Goal: Information Seeking & Learning: Learn about a topic

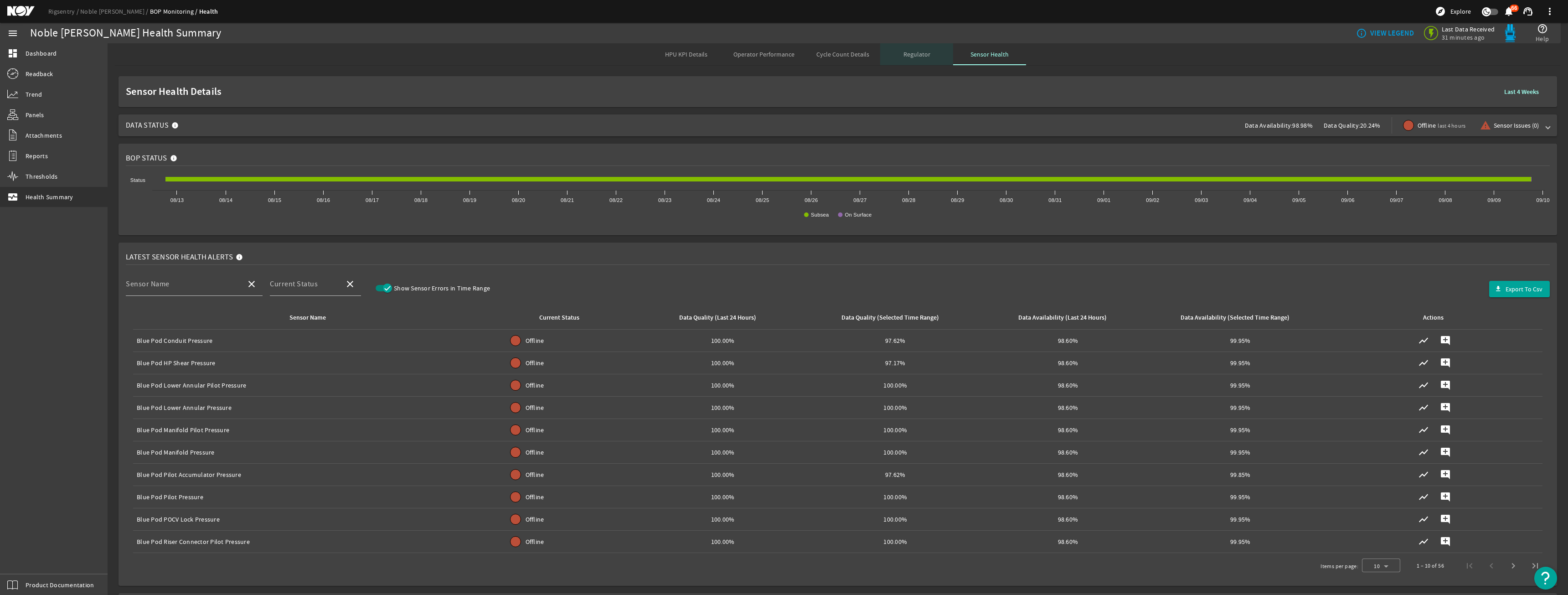
click at [907, 63] on span "Regulator" at bounding box center [917, 54] width 27 height 22
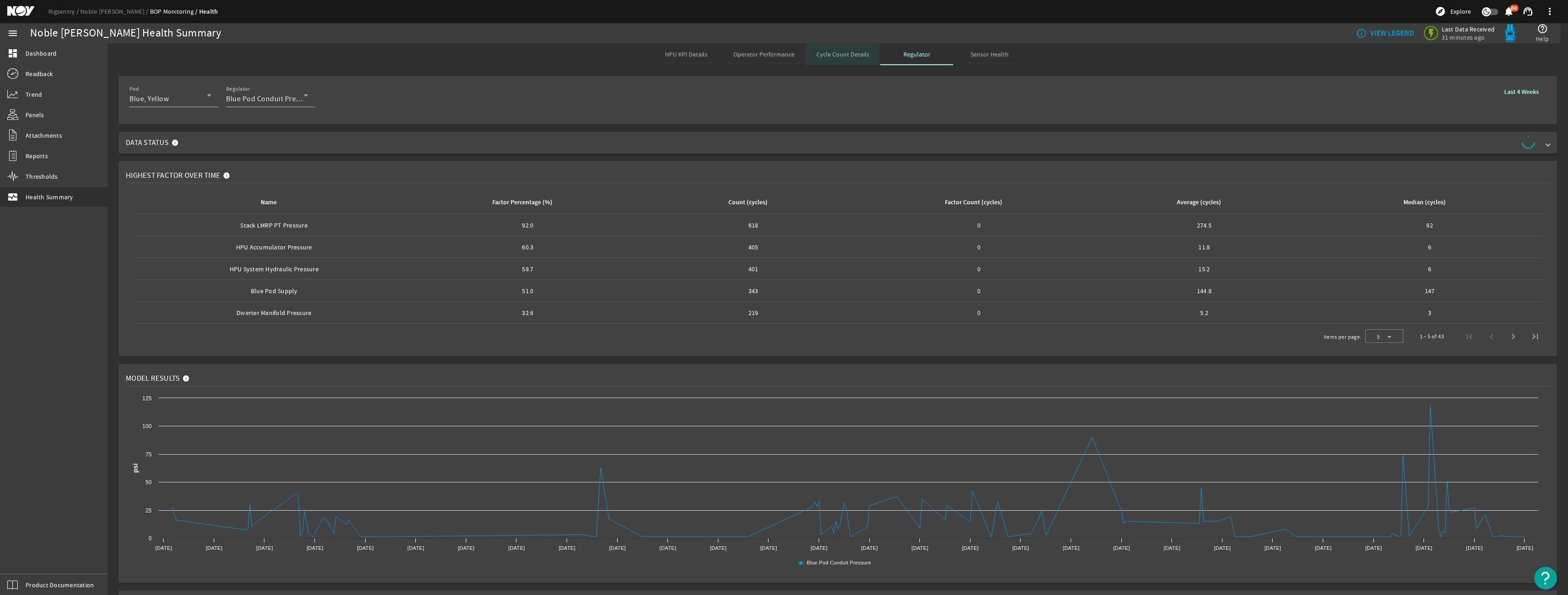
click at [812, 53] on div "Cycle Count Details" at bounding box center [843, 54] width 75 height 22
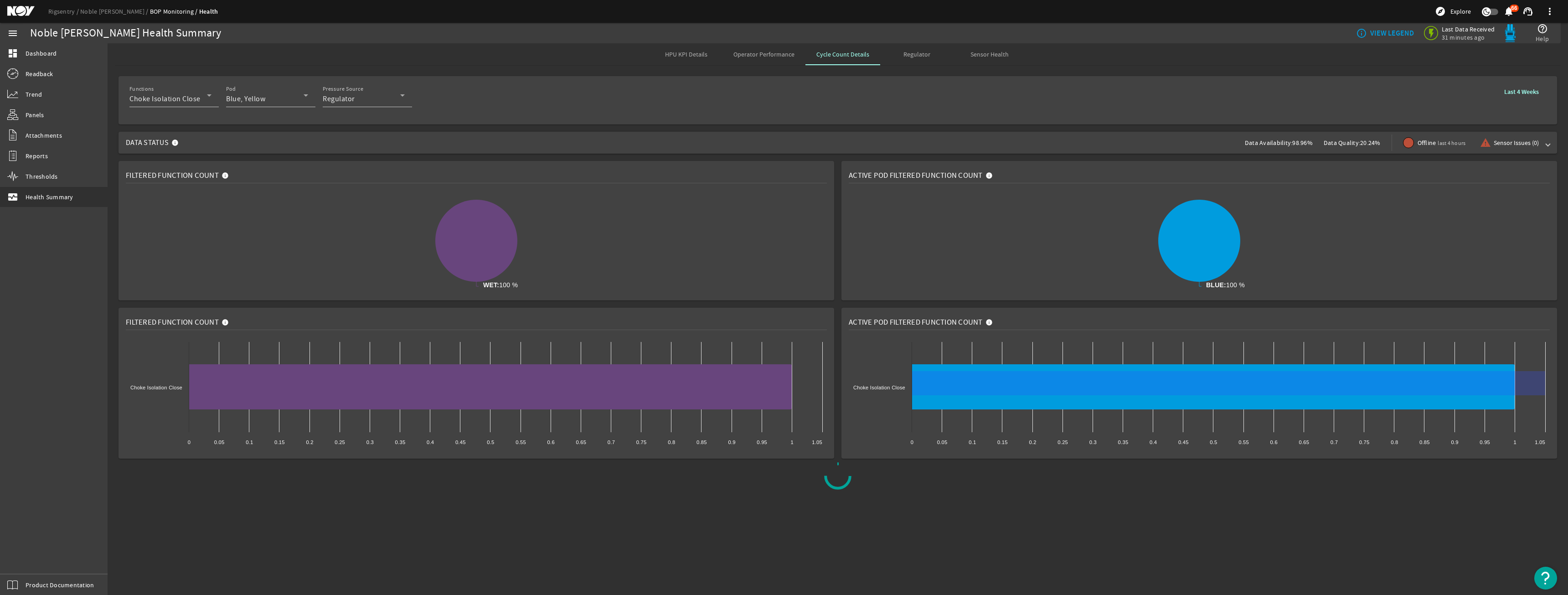
drag, startPoint x: 1000, startPoint y: 395, endPoint x: 905, endPoint y: 371, distance: 98.0
click at [905, 371] on icon "Created with Highcharts 11.1.0 Choke Isolation Close 0 0.05 0.1 0.15 0.2 0.25 0…" at bounding box center [1200, 394] width 701 height 114
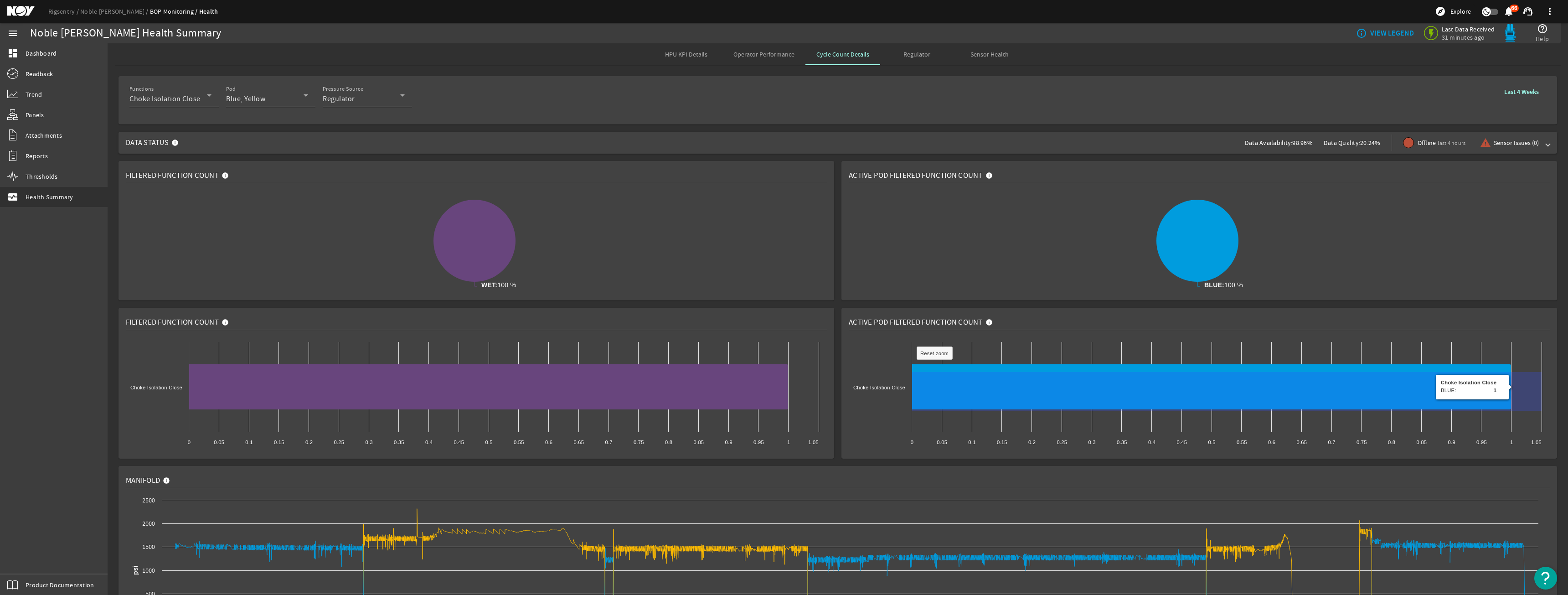
drag, startPoint x: 938, startPoint y: 372, endPoint x: 1337, endPoint y: 411, distance: 400.9
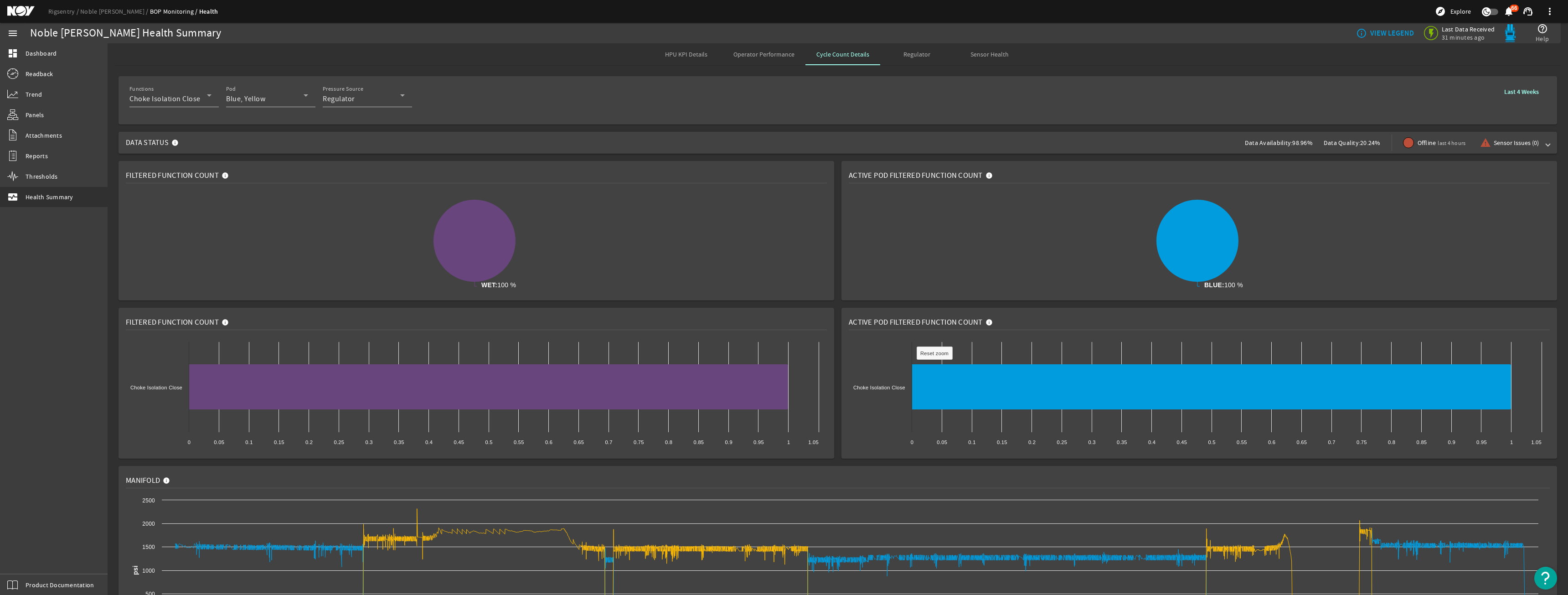
click at [862, 139] on span "Data Status Data Availability: 98.96% Data Quality: 20.24% Offline last 4 hours…" at bounding box center [836, 142] width 1421 height 22
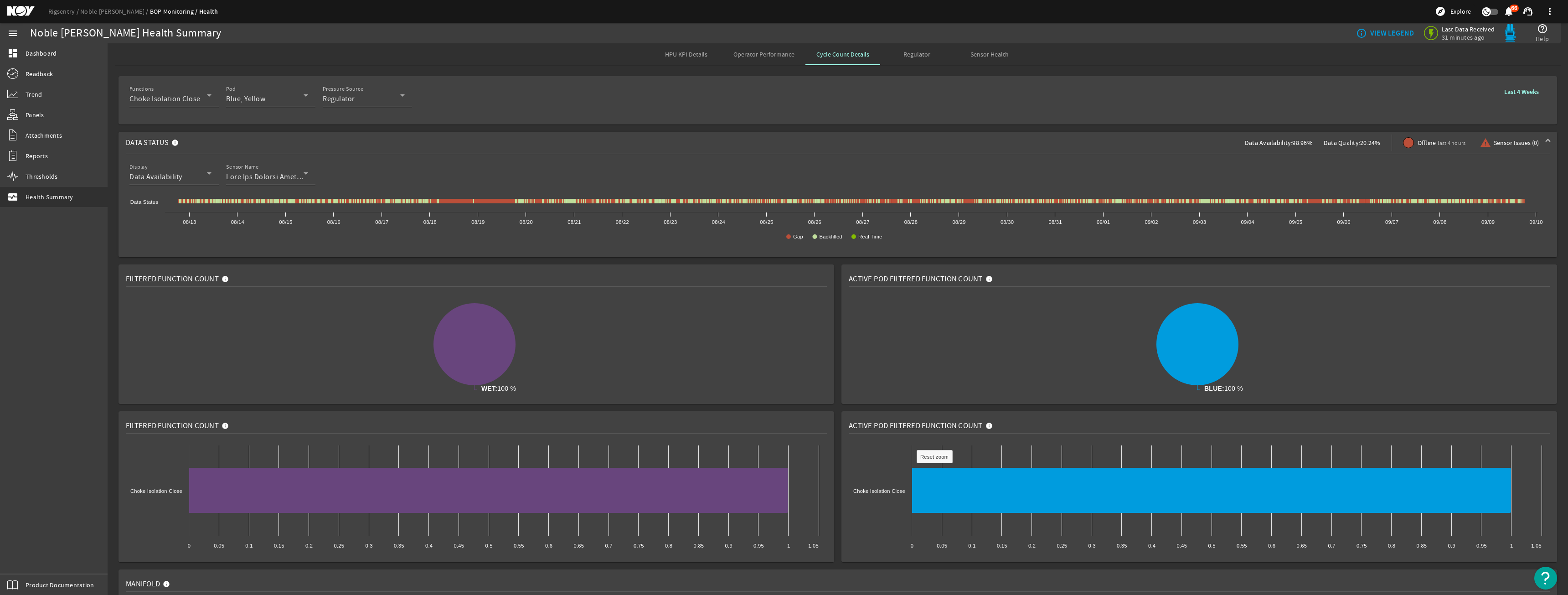
click at [699, 38] on div "Noble [PERSON_NAME] Health Summary" at bounding box center [407, 33] width 754 height 9
click at [710, 54] on div "HPU KPI Details" at bounding box center [686, 54] width 73 height 22
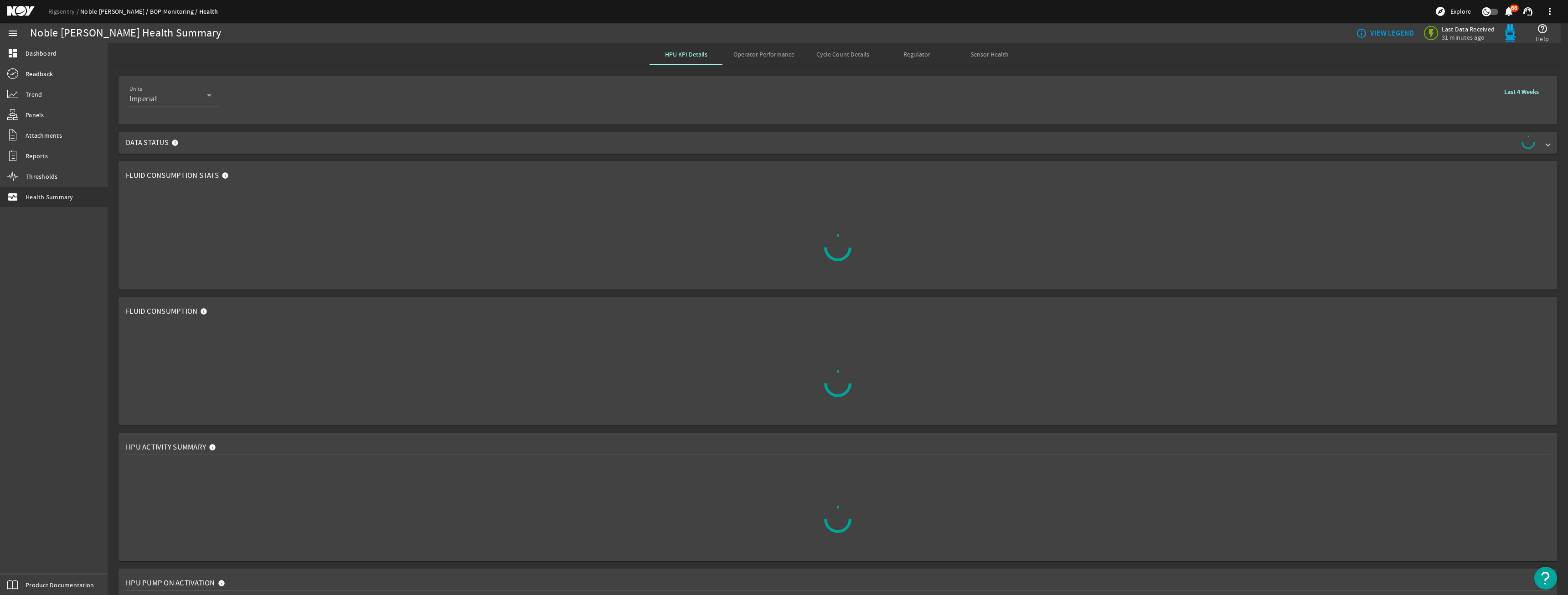
click at [86, 11] on link "Noble [PERSON_NAME]" at bounding box center [115, 12] width 70 height 8
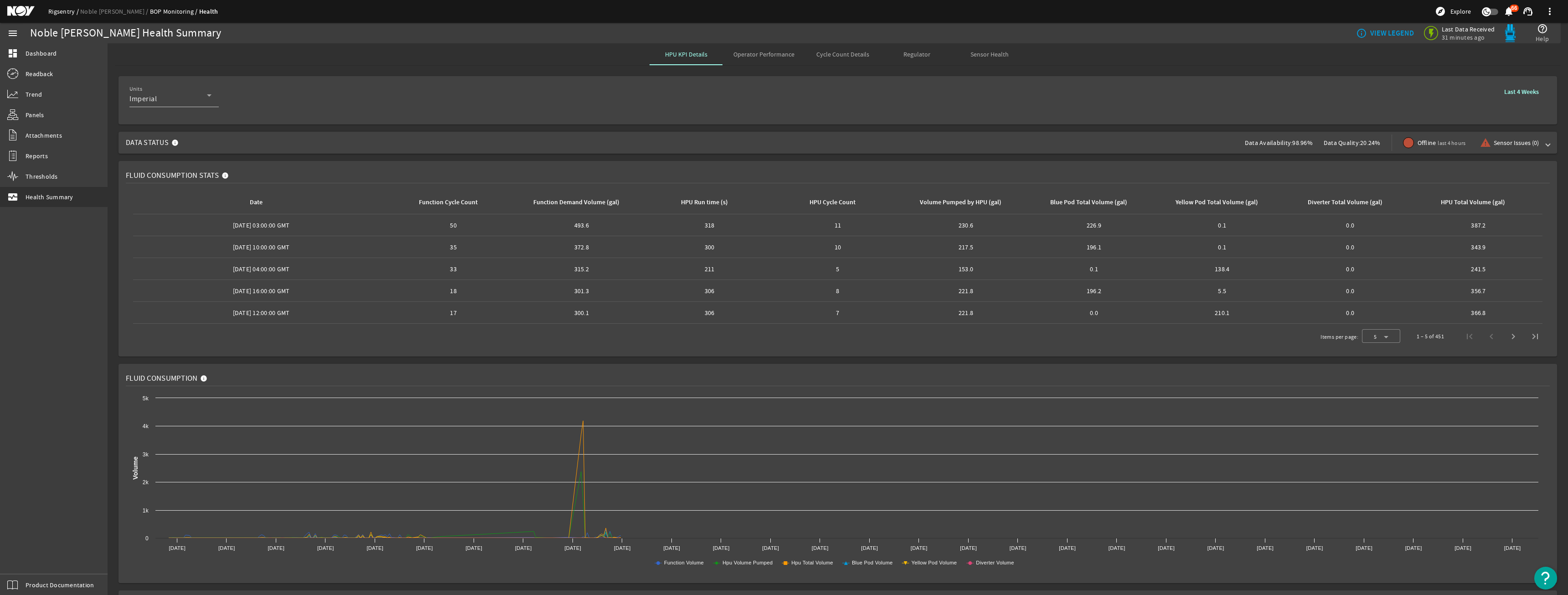
click at [53, 9] on link "Rigsentry" at bounding box center [64, 12] width 32 height 8
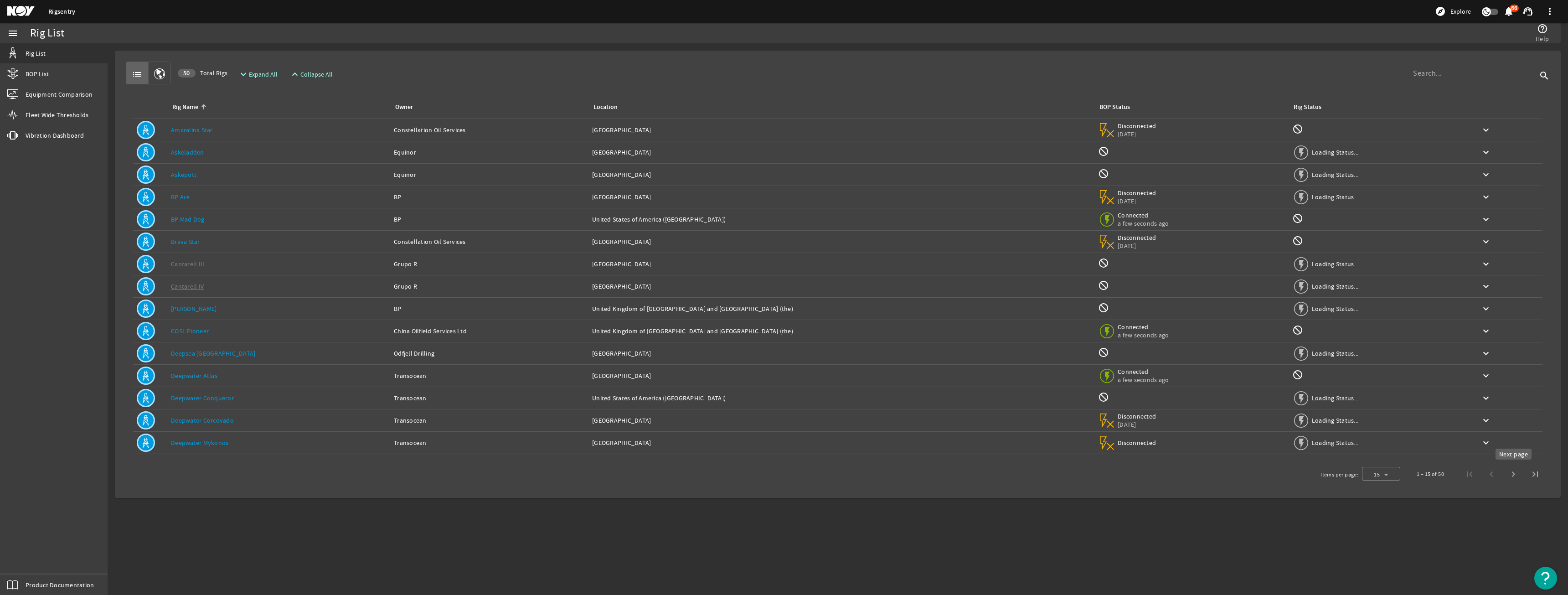
click at [1513, 478] on span "Next page" at bounding box center [1514, 474] width 22 height 22
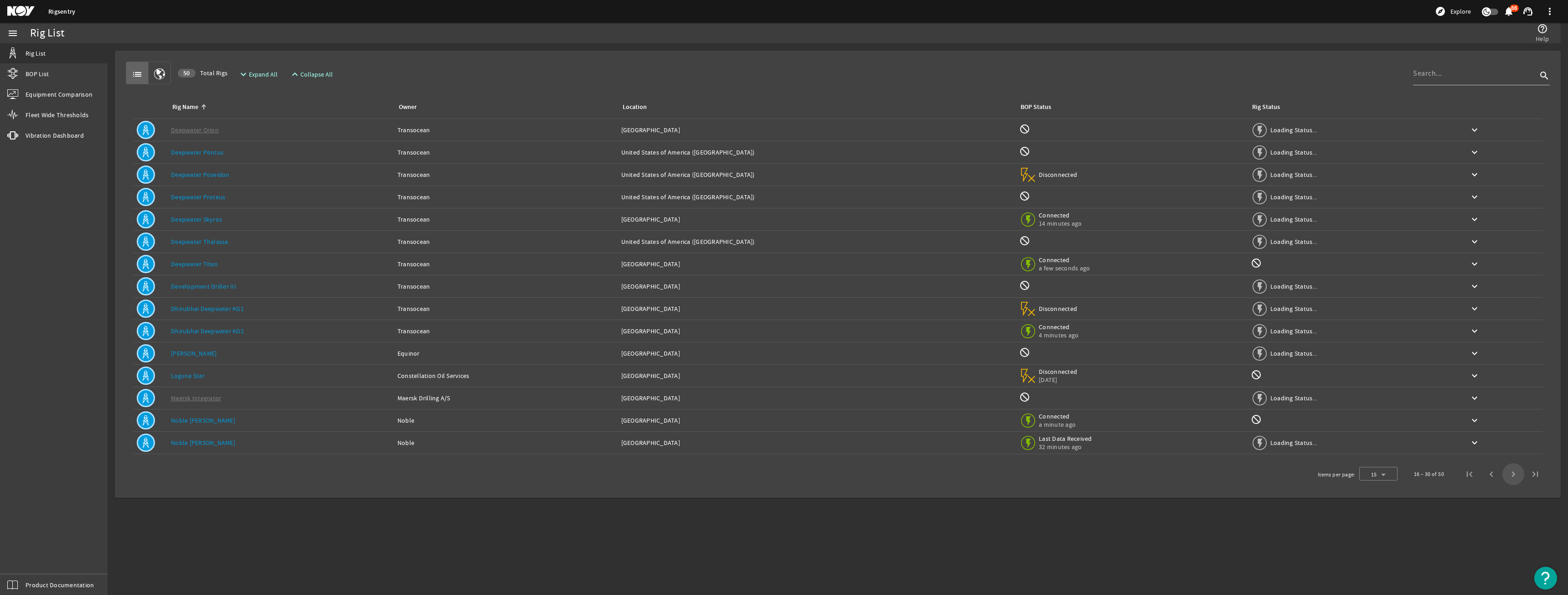
click at [1513, 478] on span "Next page" at bounding box center [1514, 474] width 22 height 22
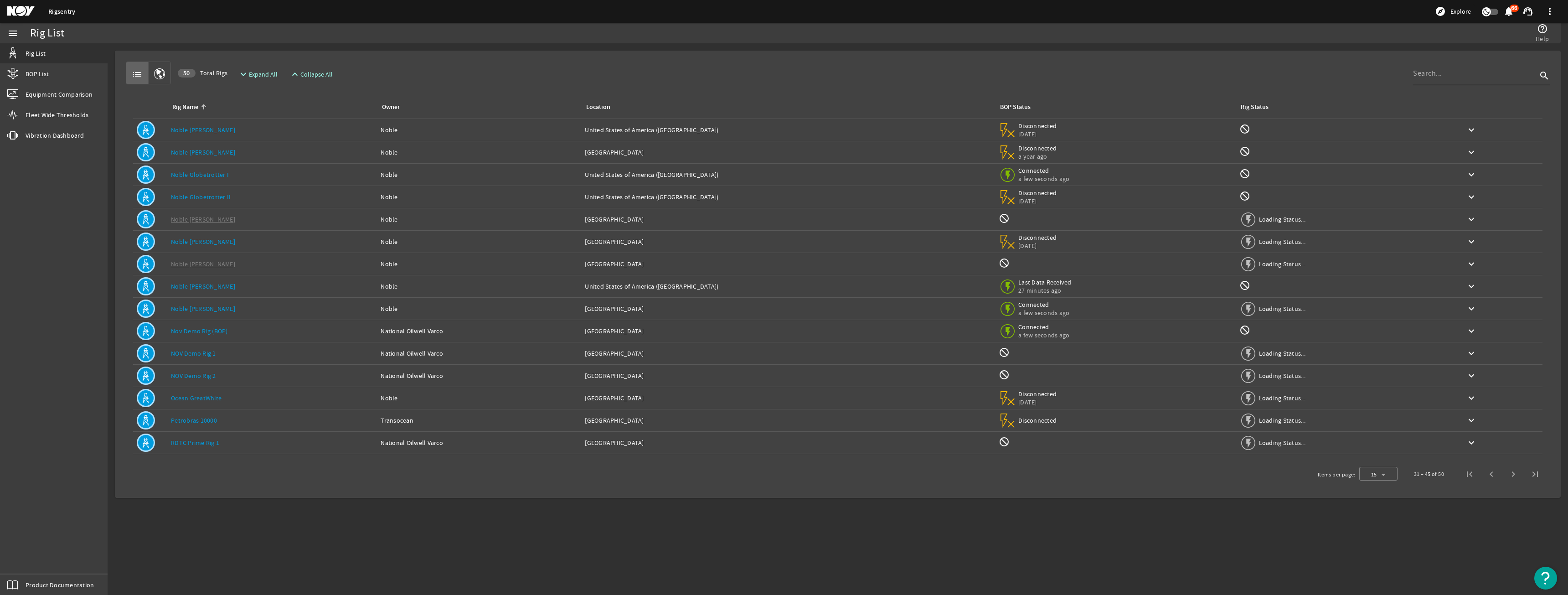
click at [209, 416] on div "Rig Name: Petrobras 10000" at bounding box center [272, 420] width 202 height 9
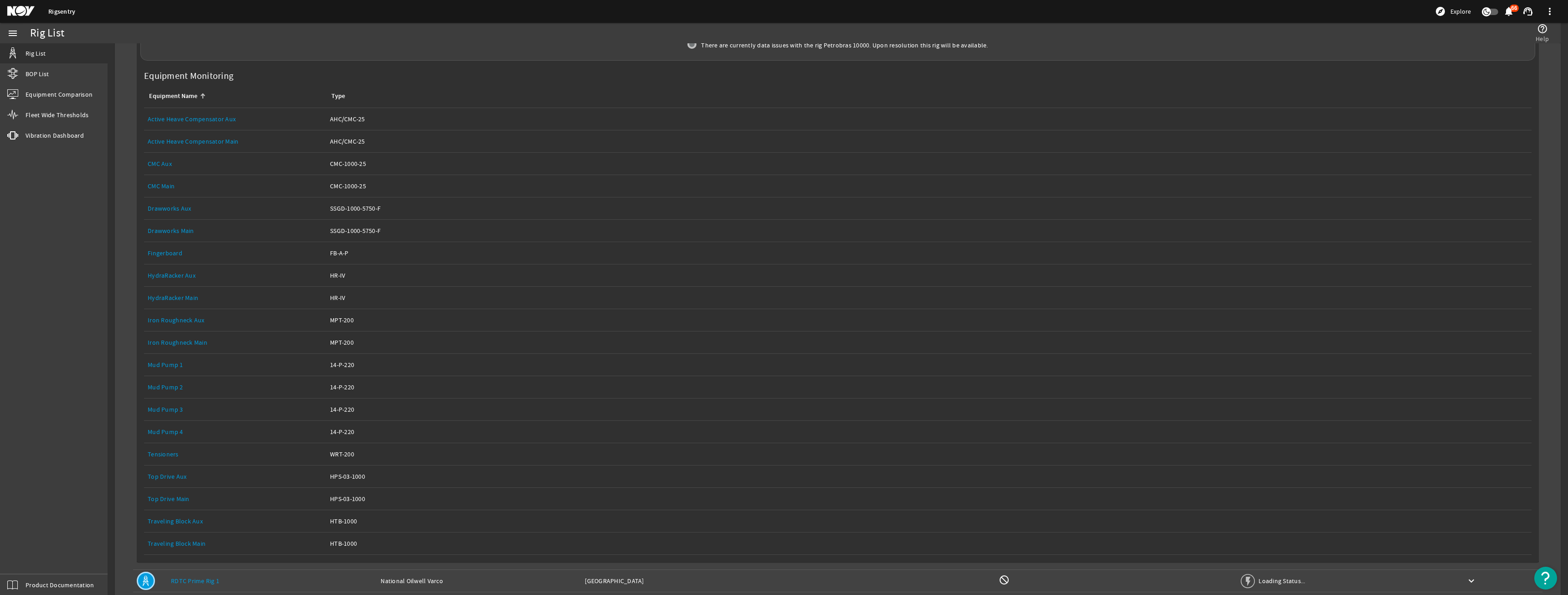
scroll to position [411, 0]
click at [186, 226] on link "Drawworks Main" at bounding box center [171, 226] width 46 height 8
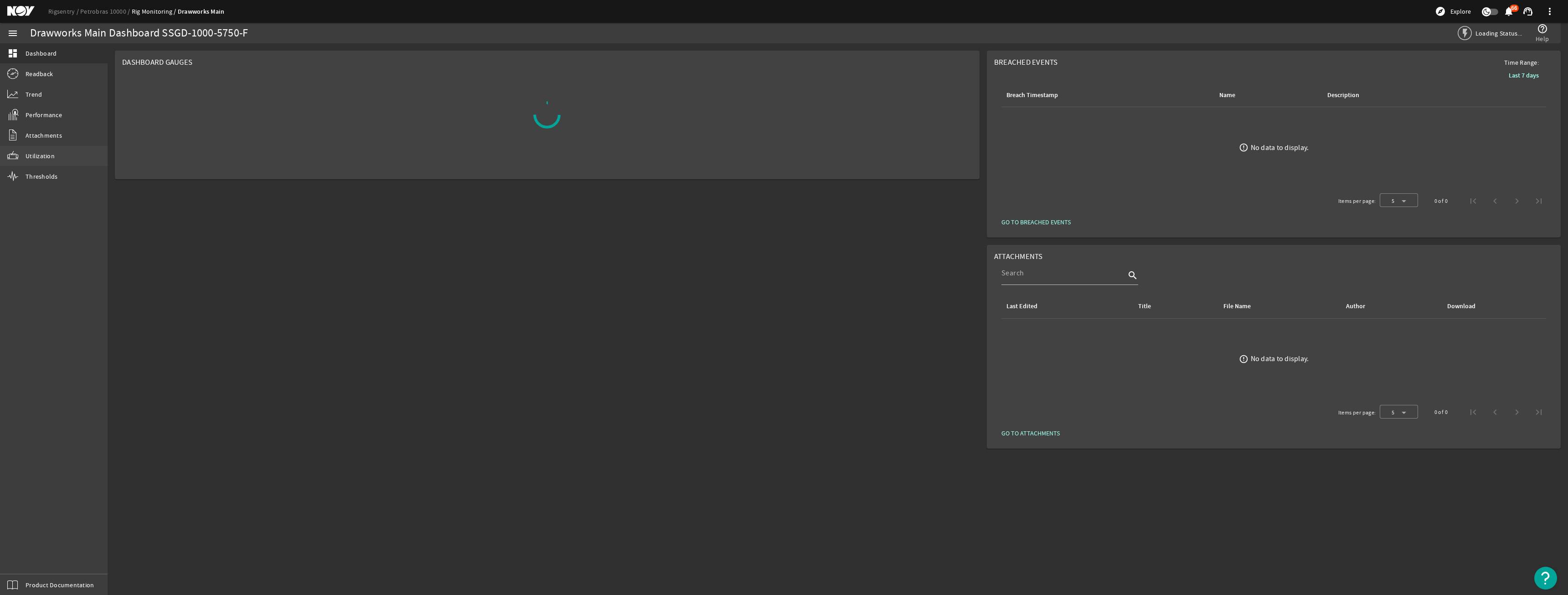
click at [66, 150] on link "Utilization" at bounding box center [53, 156] width 108 height 20
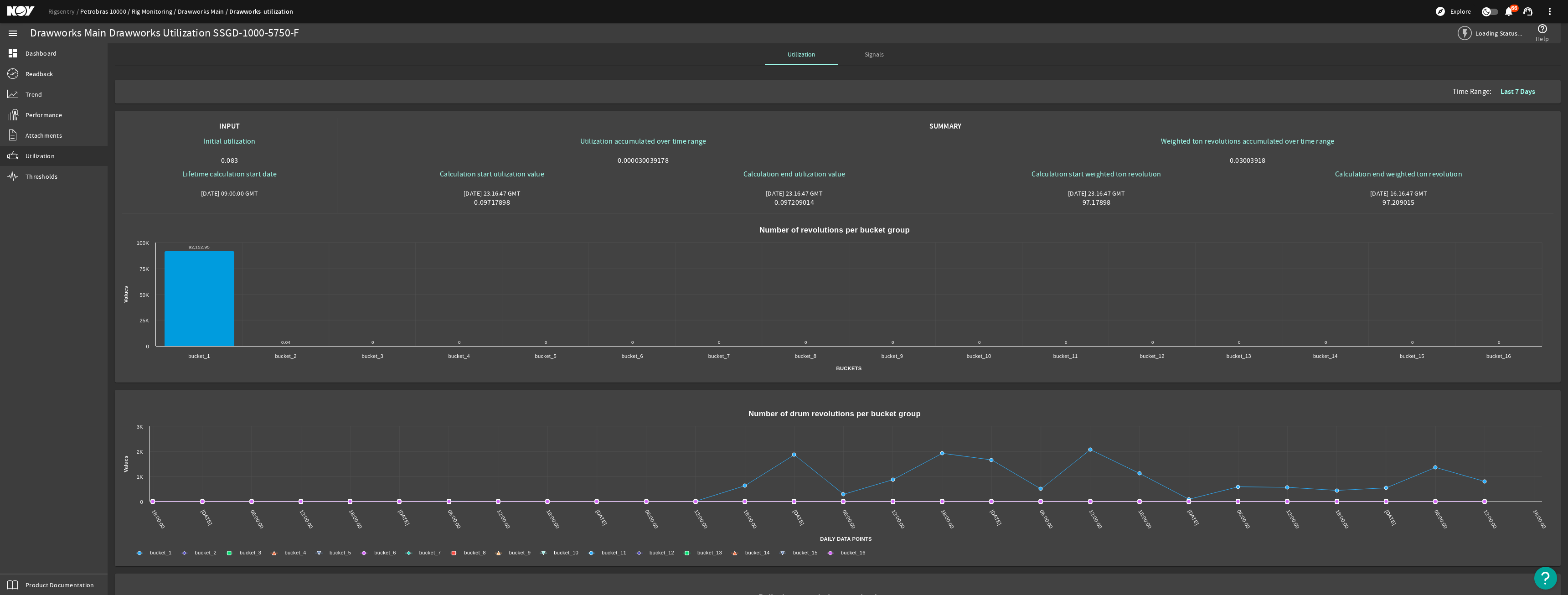
click at [116, 12] on link "Petrobras 10000" at bounding box center [106, 12] width 51 height 8
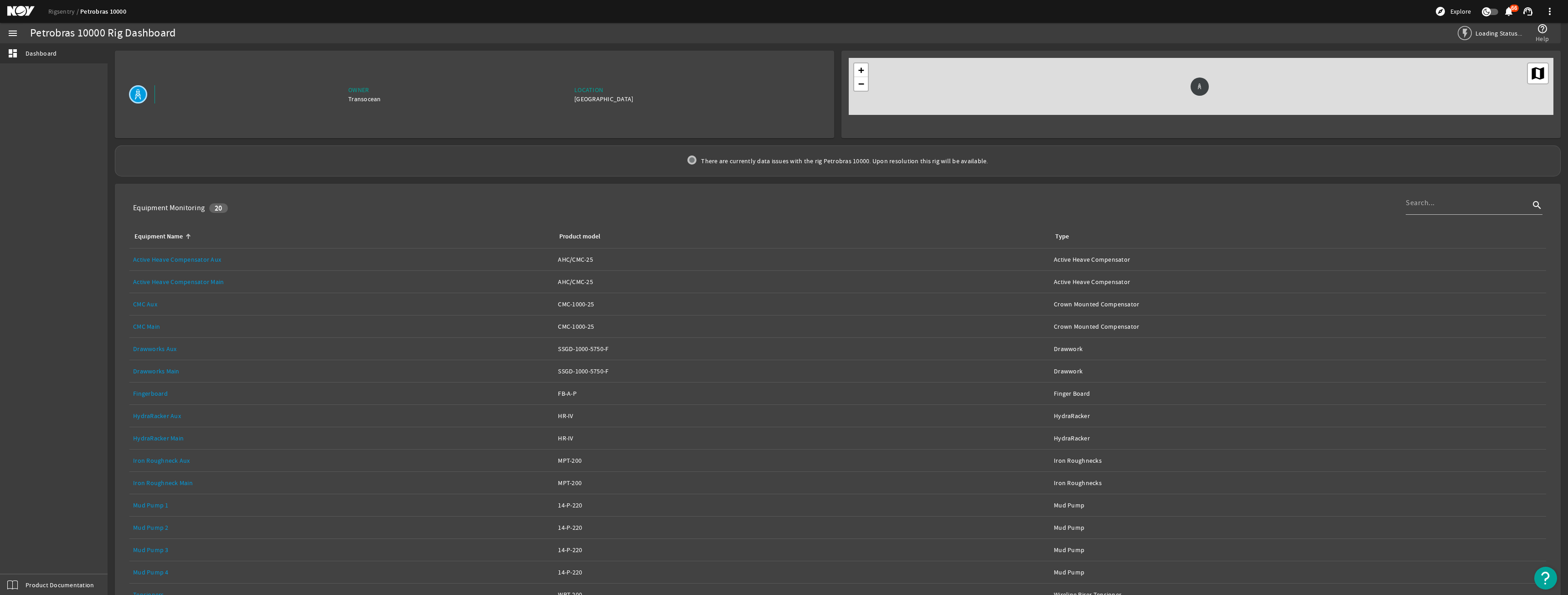
scroll to position [111, 0]
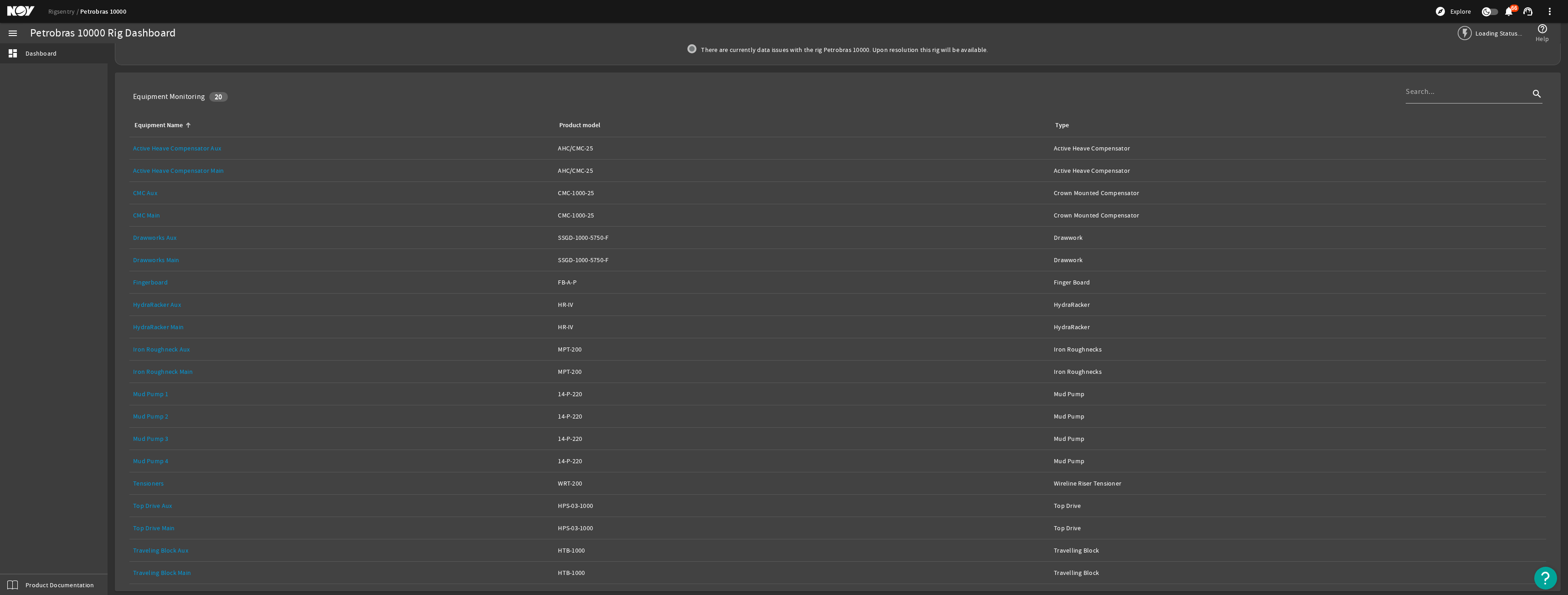
click at [171, 529] on link "Top Drive Main" at bounding box center [153, 528] width 42 height 8
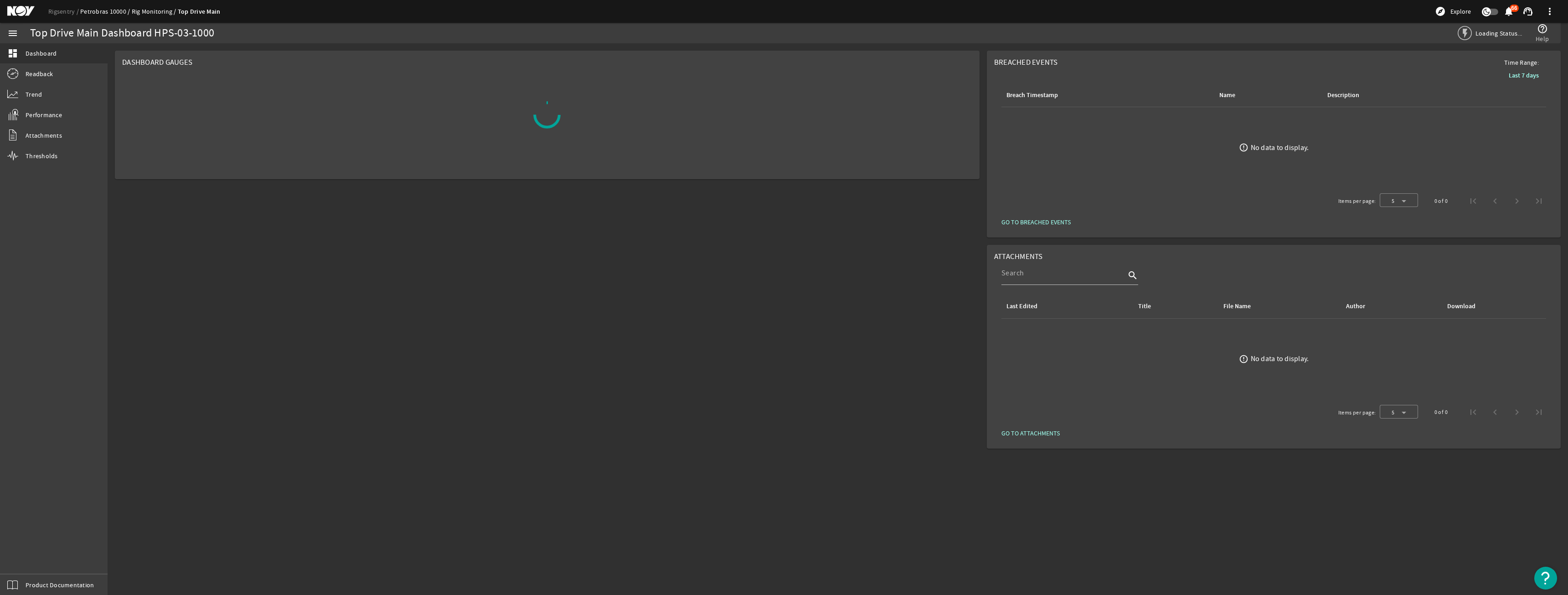
click at [98, 12] on link "Petrobras 10000" at bounding box center [106, 12] width 51 height 8
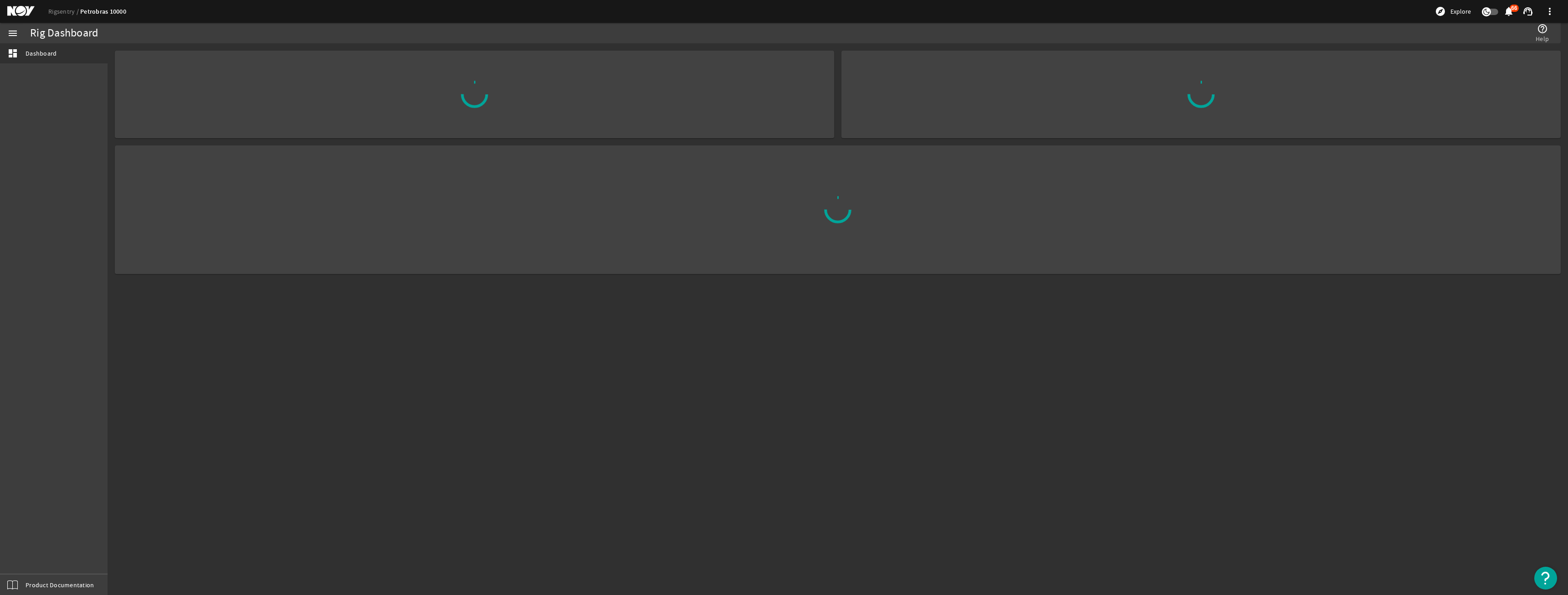
click at [77, 7] on ds-header-breadcrumb "Rigsentry Petrobras 10000" at bounding box center [87, 12] width 78 height 10
click at [72, 8] on link "Rigsentry" at bounding box center [64, 12] width 32 height 8
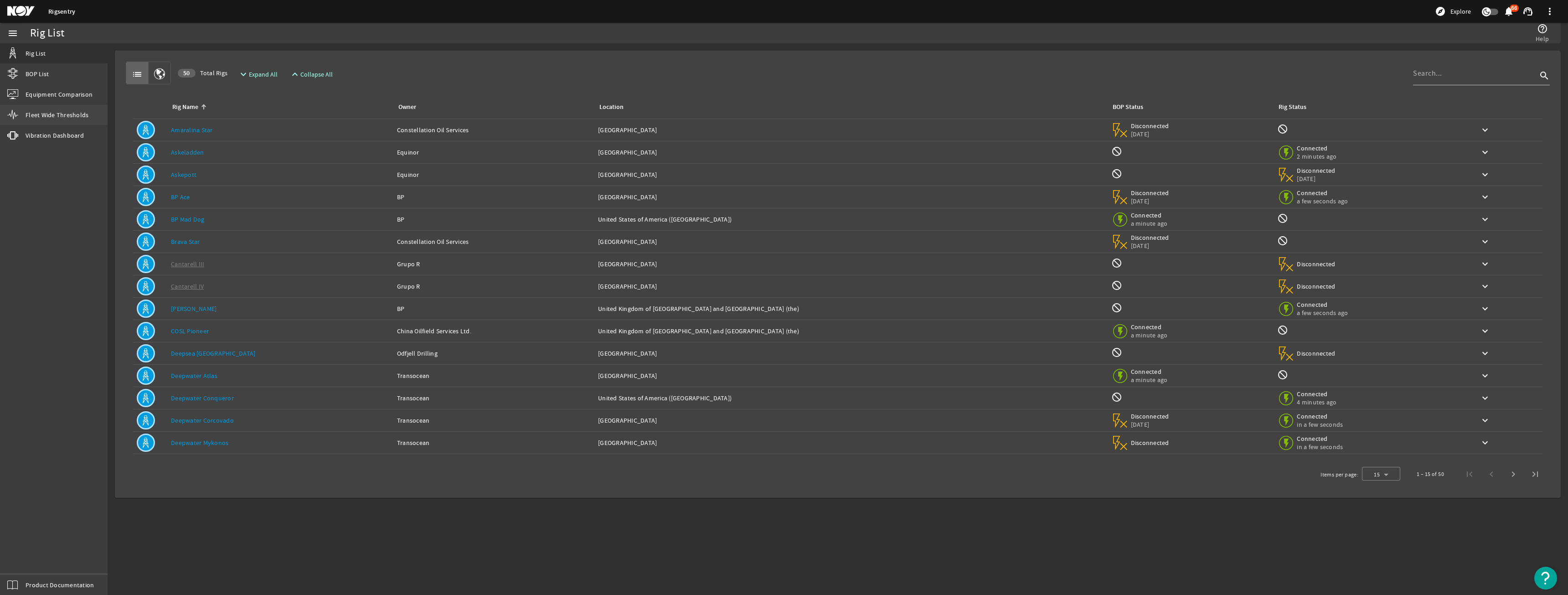
click at [70, 110] on span "Fleet Wide Thresholds" at bounding box center [56, 114] width 63 height 9
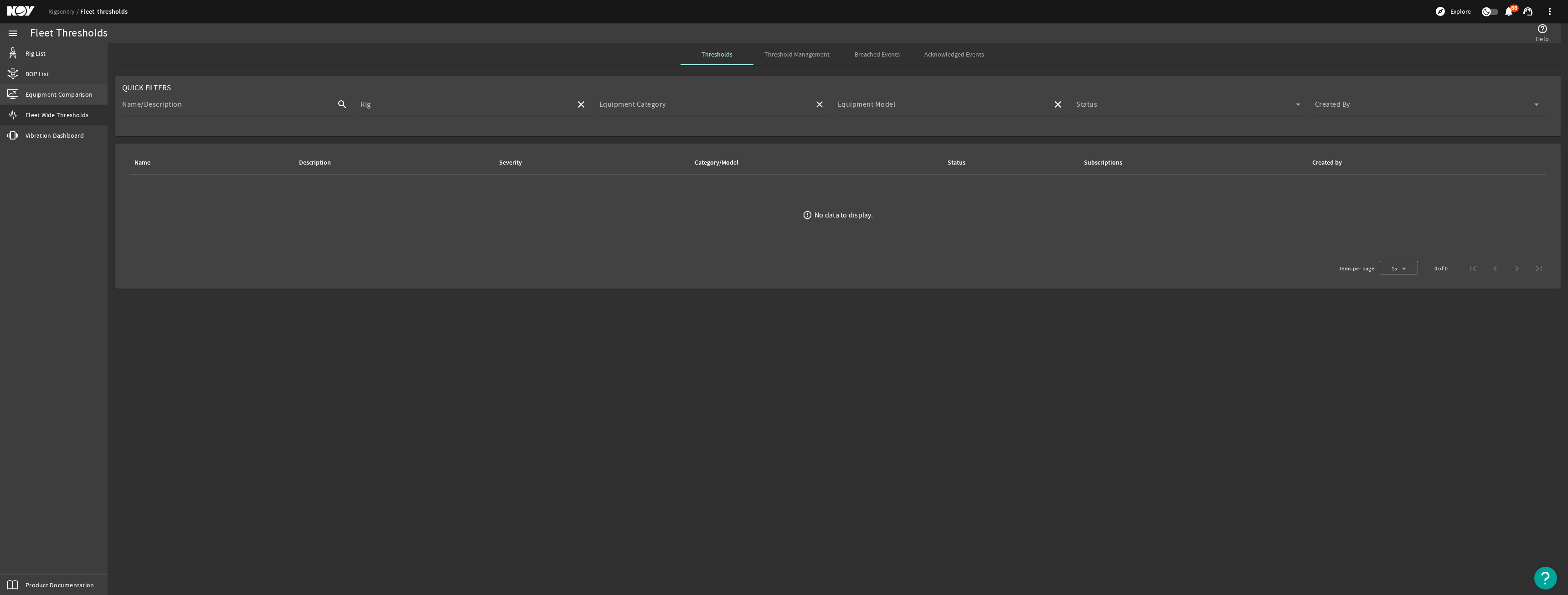
click at [73, 91] on span "Equipment Comparison" at bounding box center [58, 94] width 67 height 9
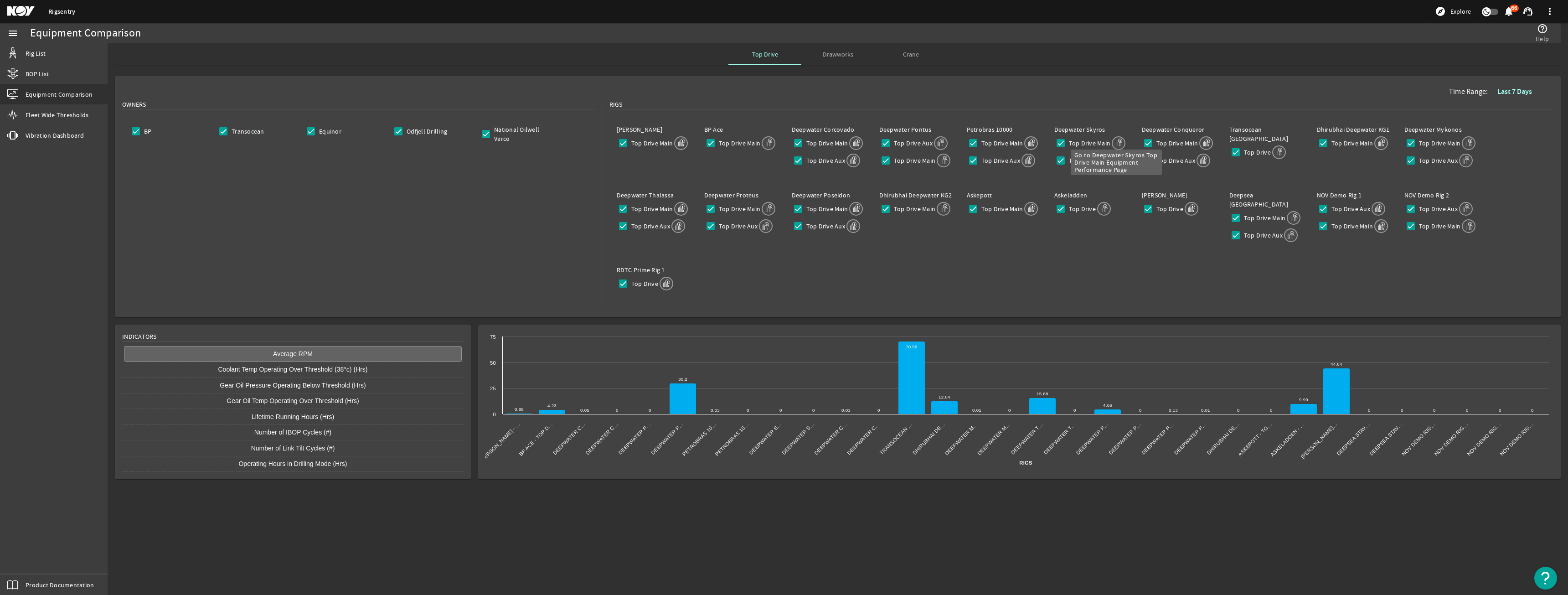
click at [1117, 142] on mat-icon at bounding box center [1119, 143] width 14 height 14
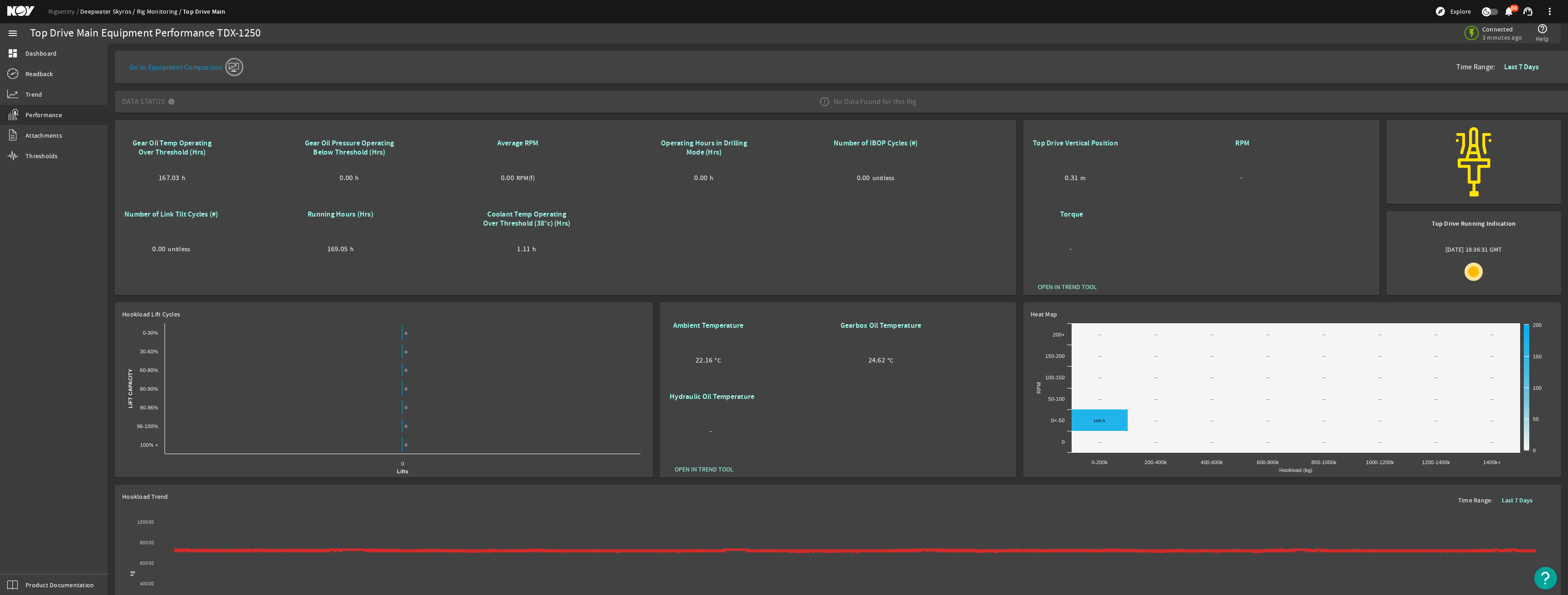
click at [97, 11] on link "Deepwater Skyros" at bounding box center [108, 12] width 56 height 8
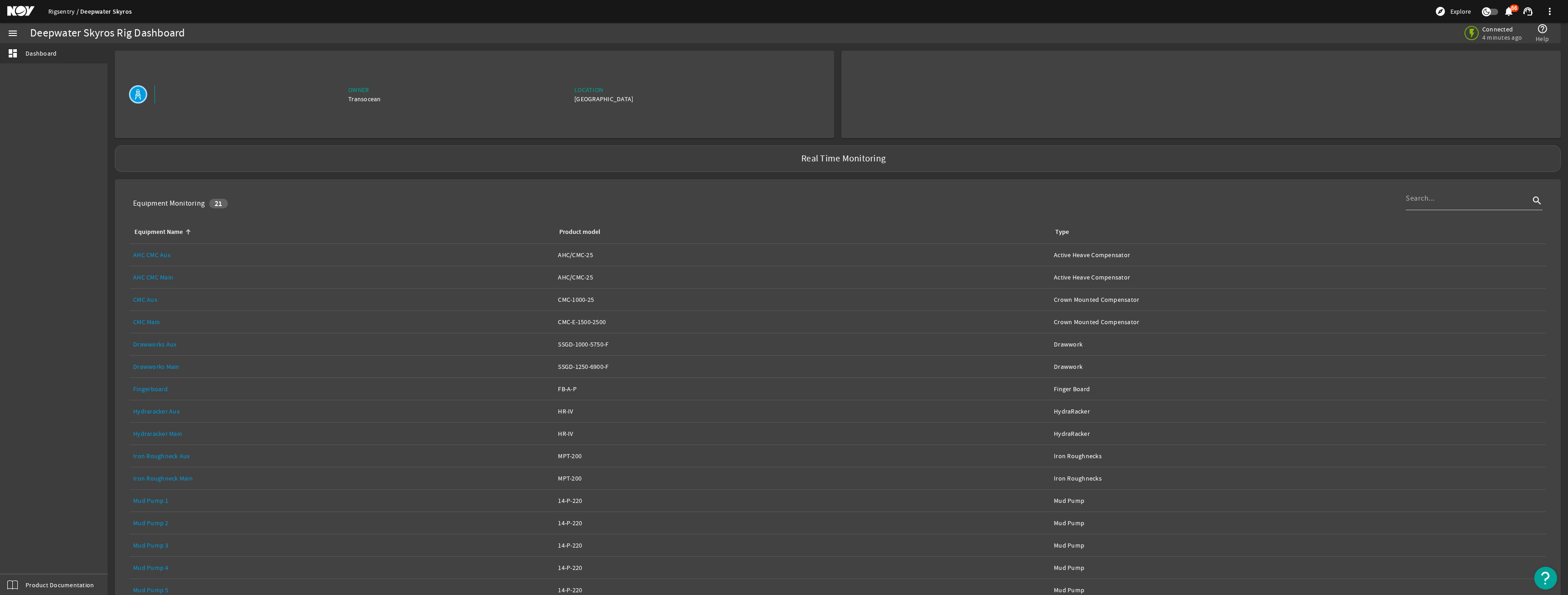
click at [70, 9] on link "Rigsentry" at bounding box center [64, 12] width 32 height 8
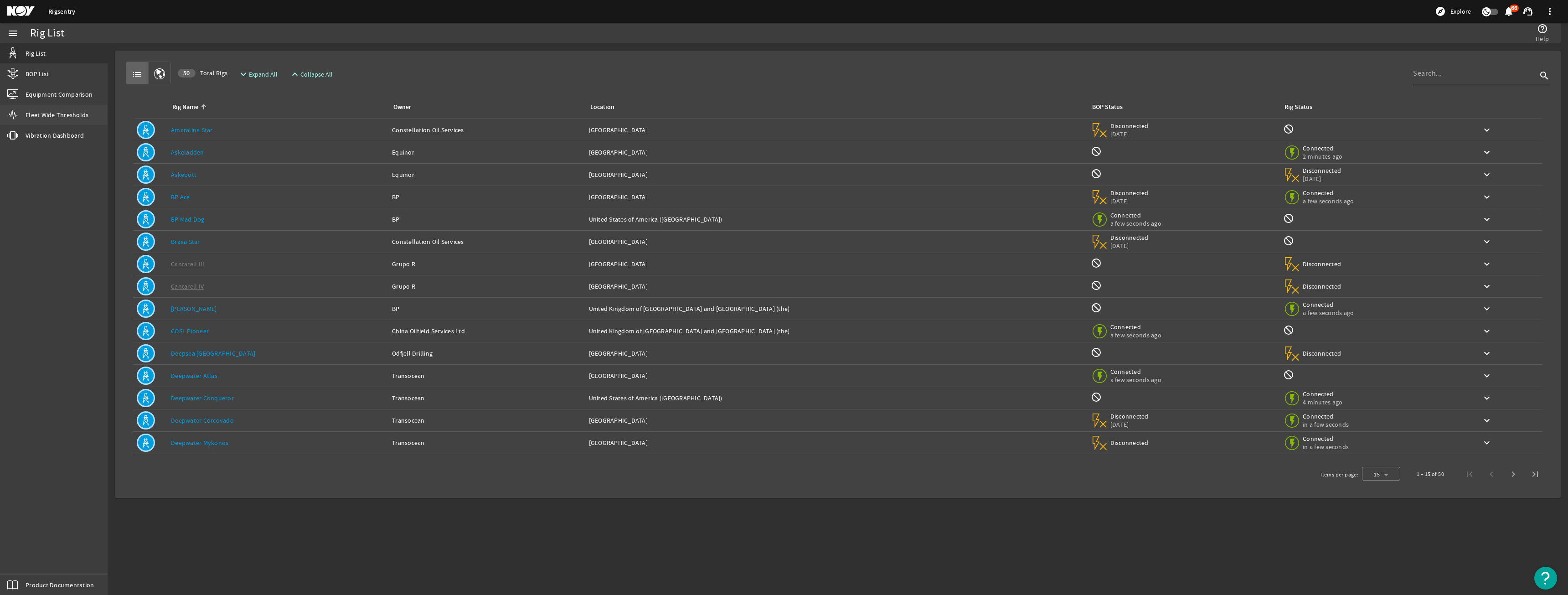
click at [81, 116] on span "Fleet Wide Thresholds" at bounding box center [56, 114] width 63 height 9
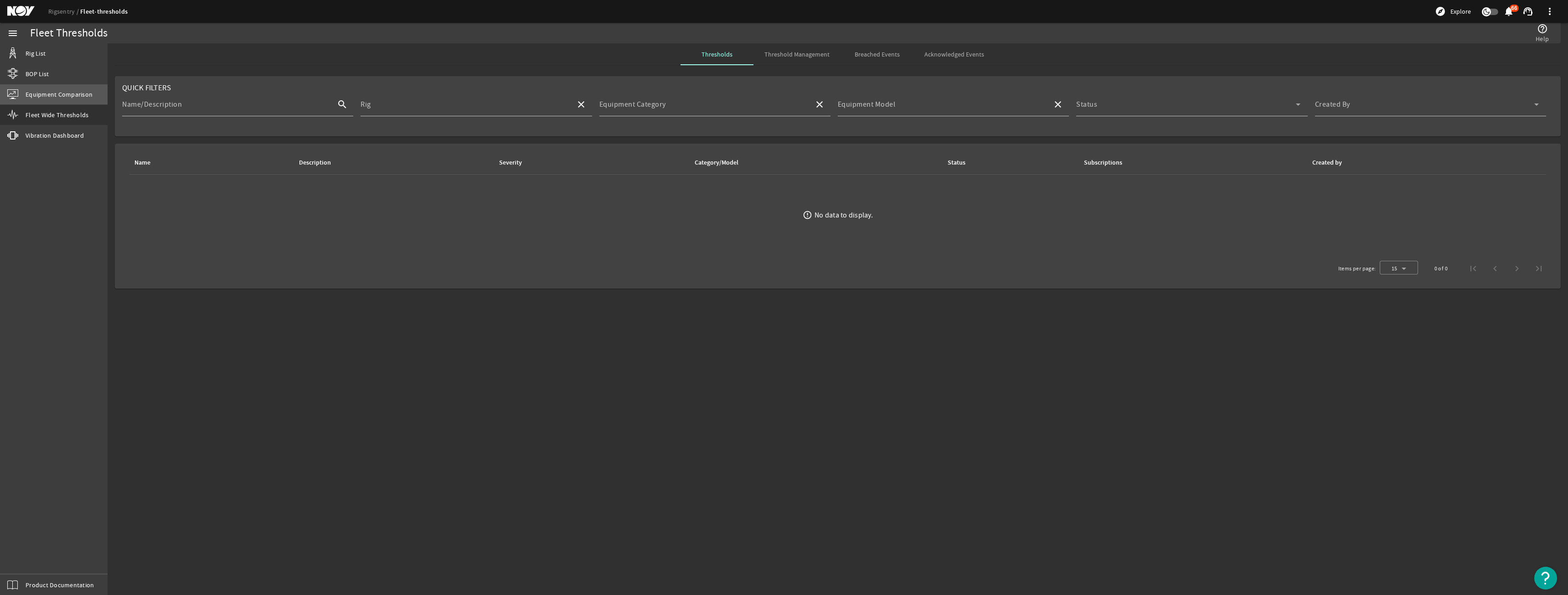
click at [84, 87] on link "Equipment Comparison" at bounding box center [53, 94] width 108 height 20
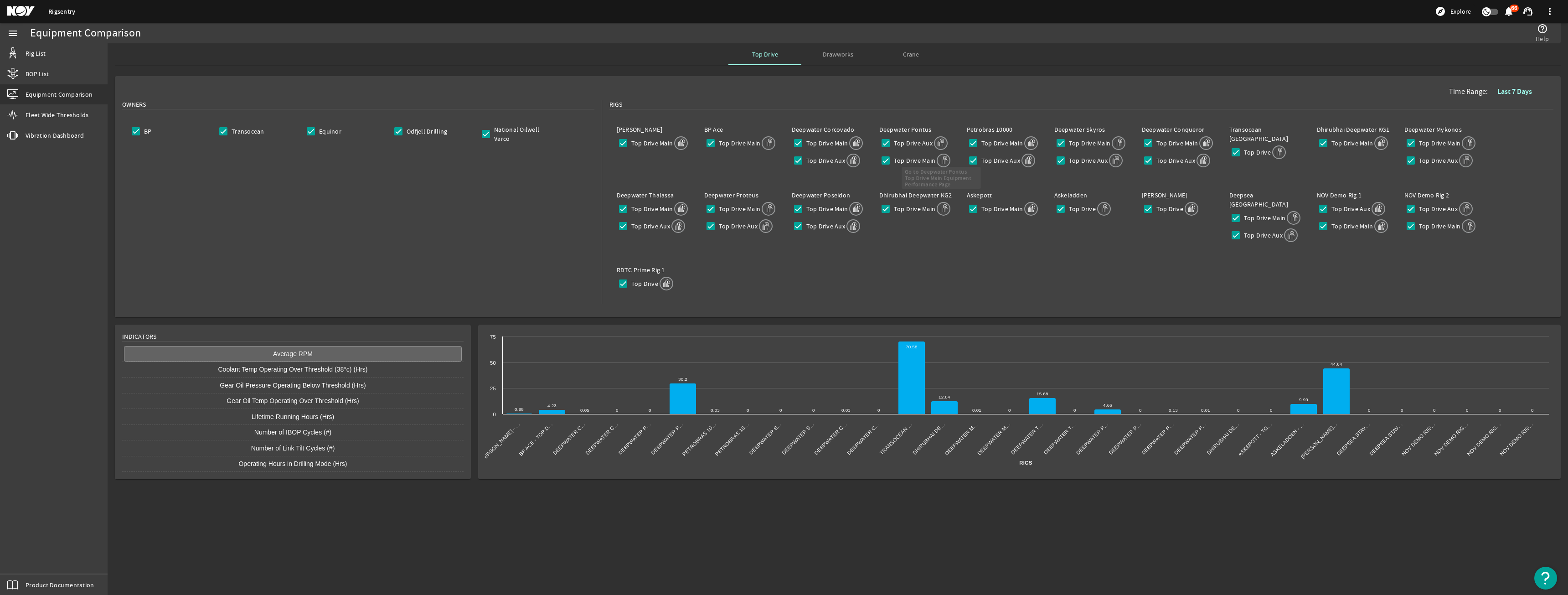
click at [944, 159] on mat-icon at bounding box center [943, 161] width 14 height 14
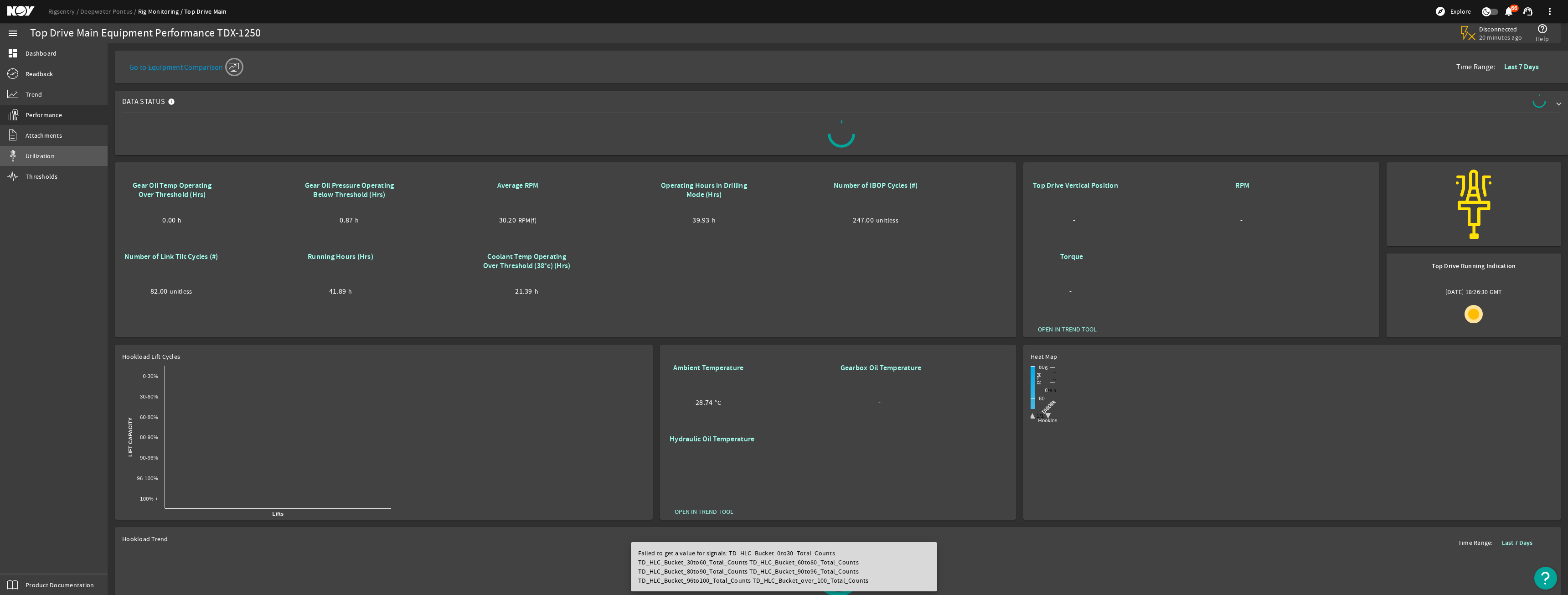
click at [54, 151] on link "Utilization" at bounding box center [53, 156] width 108 height 20
